Goal: Task Accomplishment & Management: Complete application form

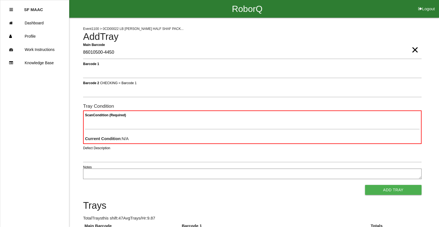
type Barcode "86010500-4450"
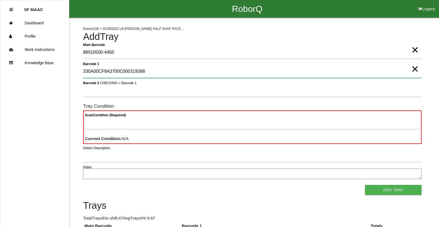
type 1 "330A00CF9A3700C000319398"
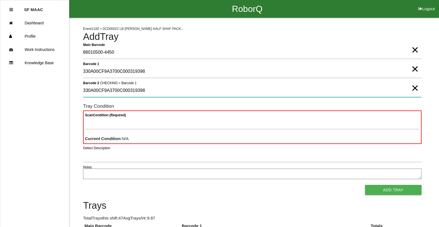
type 2 "330A00CF9A3700C000319398"
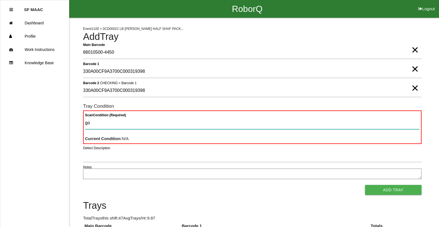
type Condition "goo"
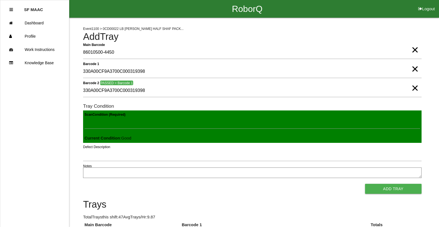
click at [365, 184] on button "Add Tray" at bounding box center [393, 189] width 57 height 10
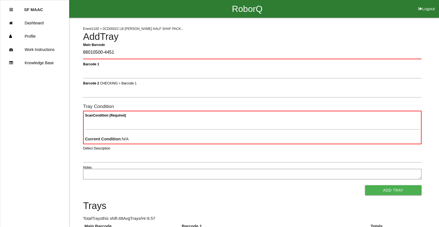
type Barcode "86010500-4451"
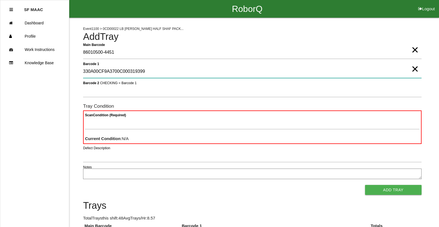
type 1 "330A00CF9A3700C000319399"
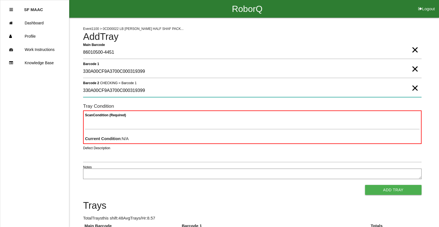
type 2 "330A00CF9A3700C000319399"
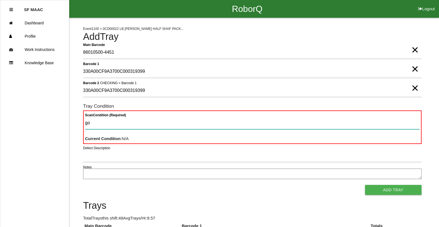
type Condition "goo"
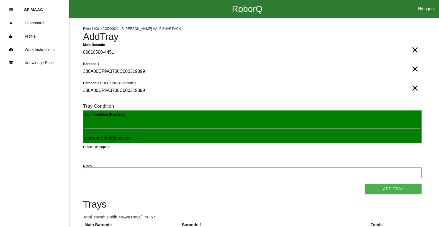
click at [365, 184] on button "Add Tray" at bounding box center [393, 189] width 57 height 10
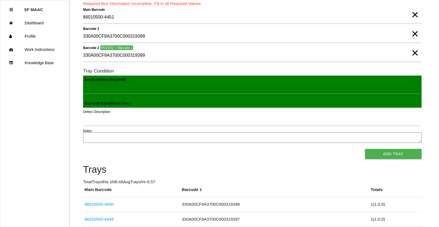
scroll to position [29, 0]
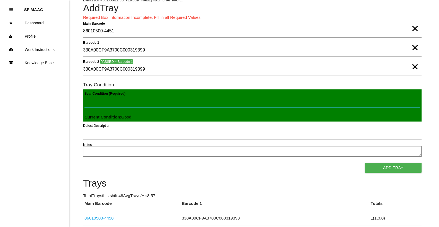
click at [211, 104] on Condition "Scan Condition (Required)" at bounding box center [253, 101] width 336 height 13
type Condition "goo"
click at [365, 163] on button "Add Tray" at bounding box center [393, 168] width 57 height 10
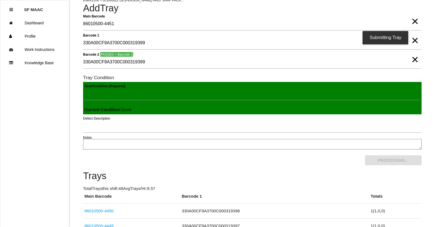
scroll to position [0, 0]
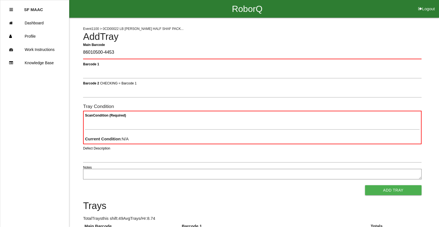
type Barcode "86010500-4453"
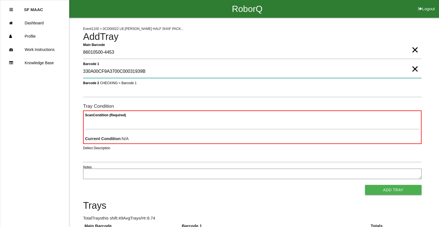
type 1 "330A00CF9A3700C00031939B"
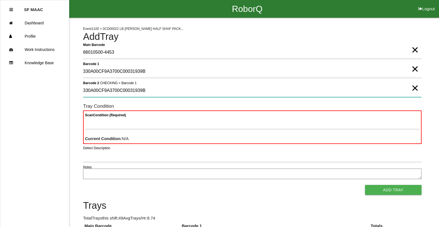
type 2 "330A00CF9A3700C00031939B"
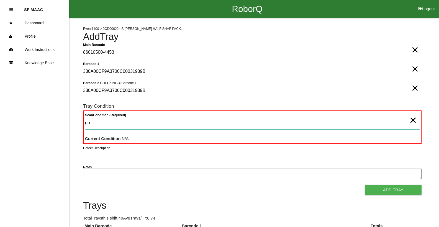
type Condition "goo"
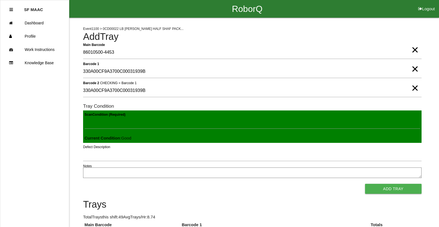
click button "Add Tray" at bounding box center [393, 189] width 57 height 10
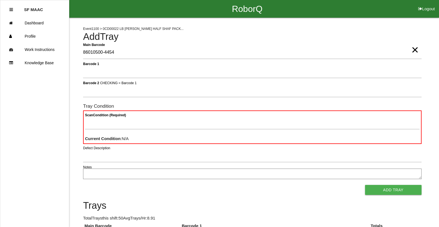
type Barcode "86010500-4454"
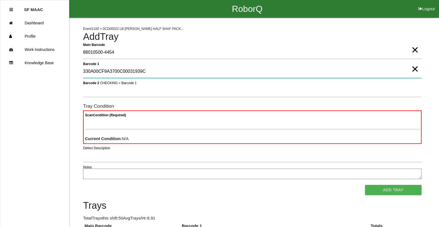
type 1 "330A00CF9A3700C00031939C"
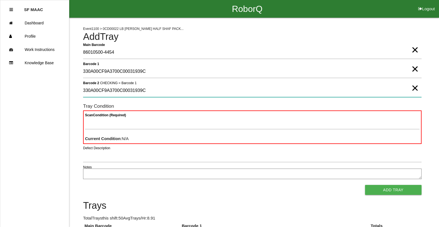
type 2 "330A00CF9A3700C00031939C"
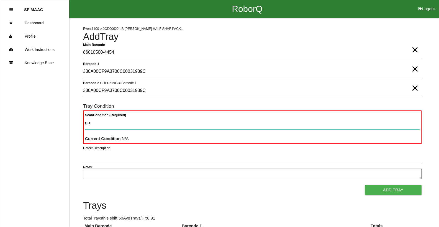
type Condition "goo"
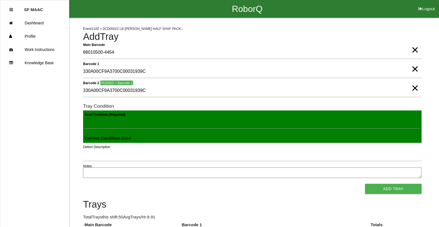
click button "Add Tray" at bounding box center [393, 189] width 57 height 10
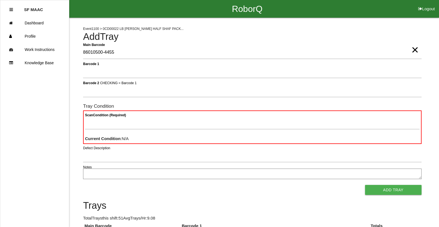
type Barcode "86010500-4455"
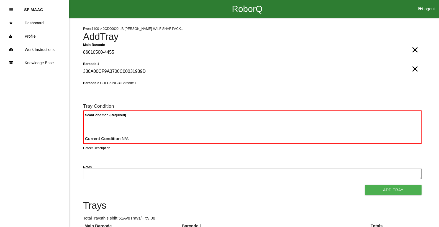
type 1 "330A00CF9A3700C00031939D"
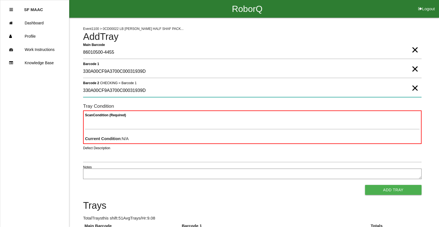
type 2 "330A00CF9A3700C00031939D"
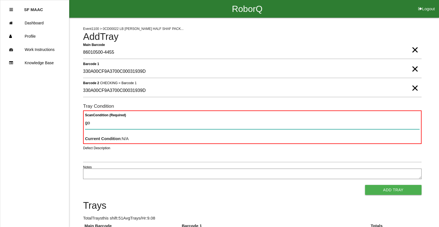
type Condition "goo"
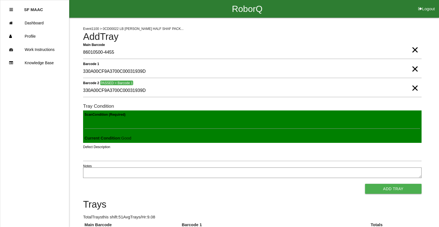
click button "Add Tray" at bounding box center [393, 189] width 57 height 10
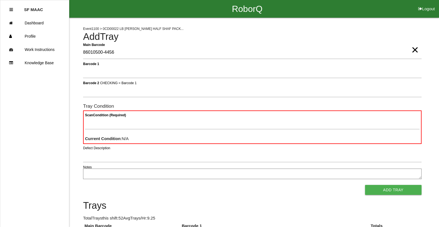
type Barcode "86010500-4456"
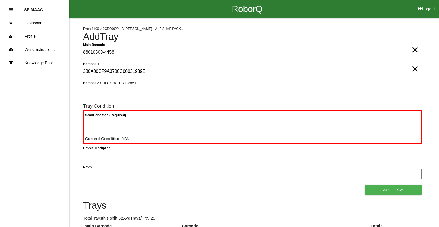
type 1 "330A00CF9A3700C00031939E"
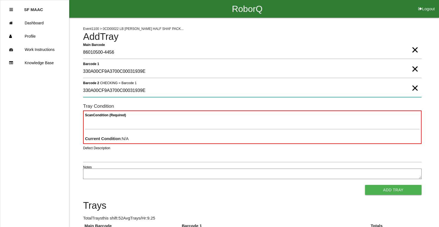
type 2 "330A00CF9A3700C00031939E"
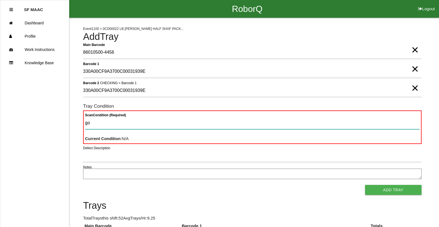
type Condition "goo"
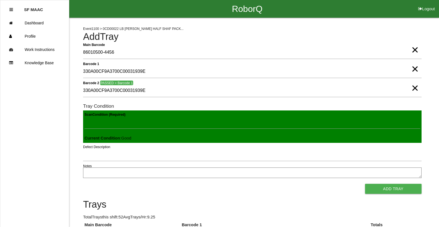
click at [365, 184] on button "Add Tray" at bounding box center [393, 189] width 57 height 10
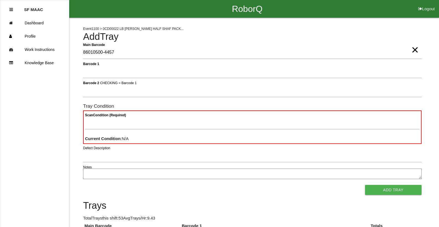
type Barcode "86010500-4457"
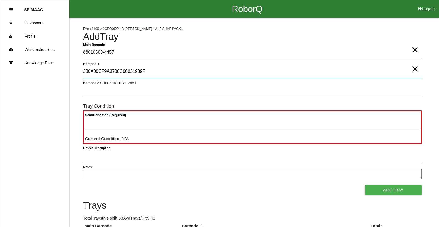
type 1 "330A00CF9A3700C00031939F"
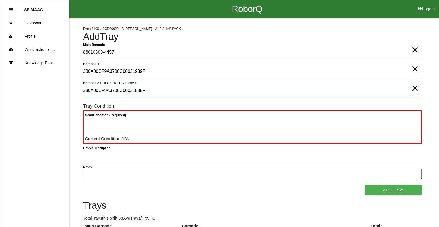
type 2 "330A00CF9A3700C00031939F"
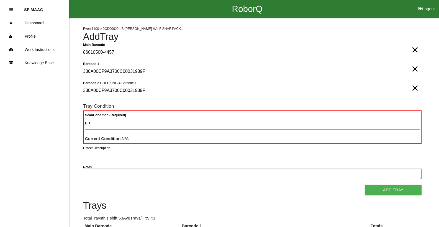
type Condition "goo"
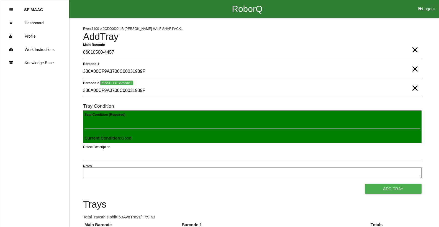
click at [365, 184] on button "Add Tray" at bounding box center [393, 189] width 57 height 10
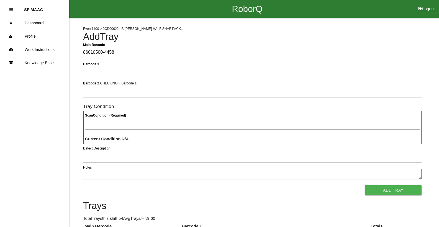
type Barcode "86010500-4458"
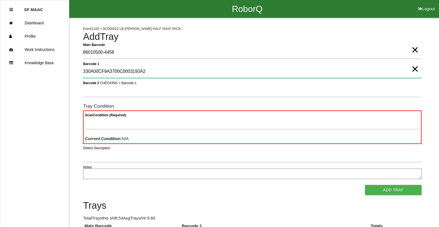
type 1 "330A00CF9A3700C0003193A2"
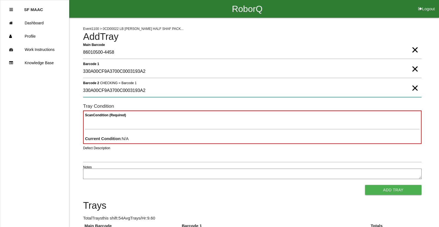
type 2 "330A00CF9A3700C0003193A2"
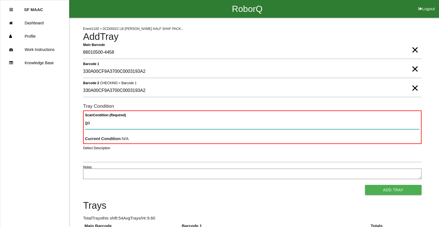
type Condition "goo"
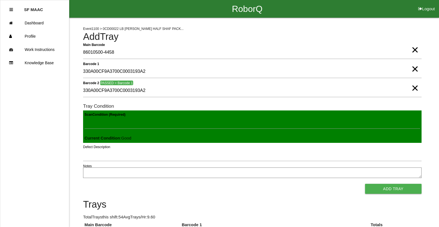
click at [365, 184] on button "Add Tray" at bounding box center [393, 189] width 57 height 10
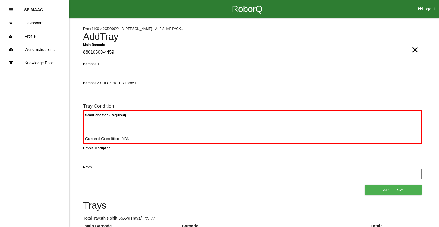
type Barcode "86010500-4459"
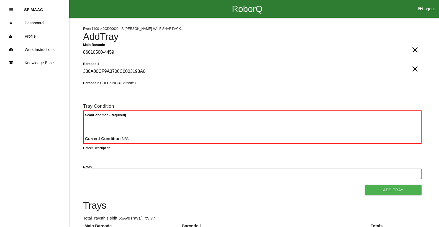
type 1 "330A00CF9A3700C0003193A0"
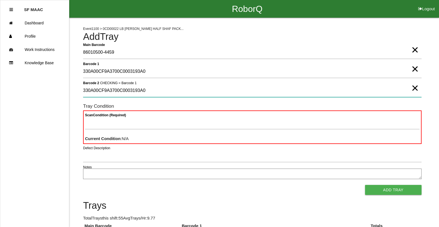
type 2 "330A00CF9A3700C0003193A0"
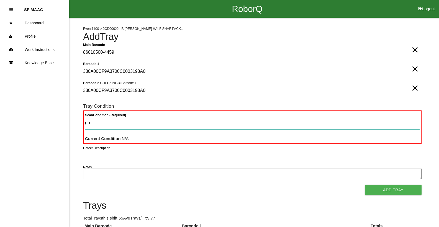
type Condition "goo"
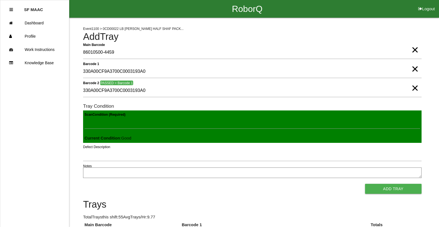
click at [365, 184] on button "Add Tray" at bounding box center [393, 189] width 57 height 10
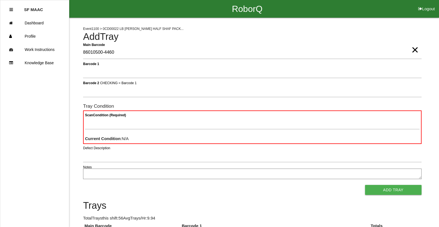
type Barcode "86010500-4460"
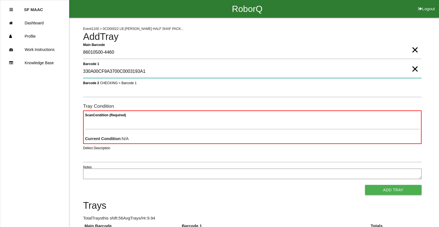
type 1 "330A00CF9A3700C0003193A1"
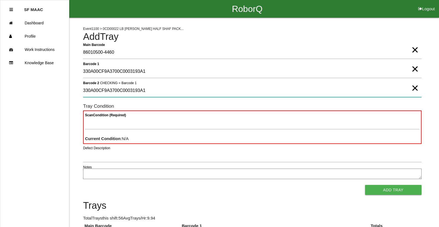
type 2 "330A00CF9A3700C0003193A1"
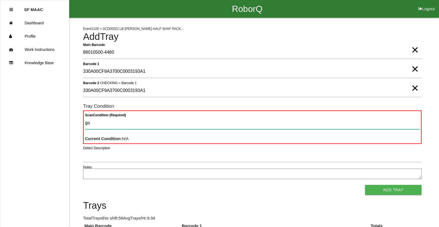
type Condition "goo"
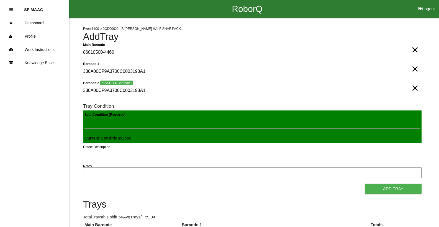
click at [365, 184] on button "Add Tray" at bounding box center [393, 189] width 57 height 10
